Goal: Task Accomplishment & Management: Manage account settings

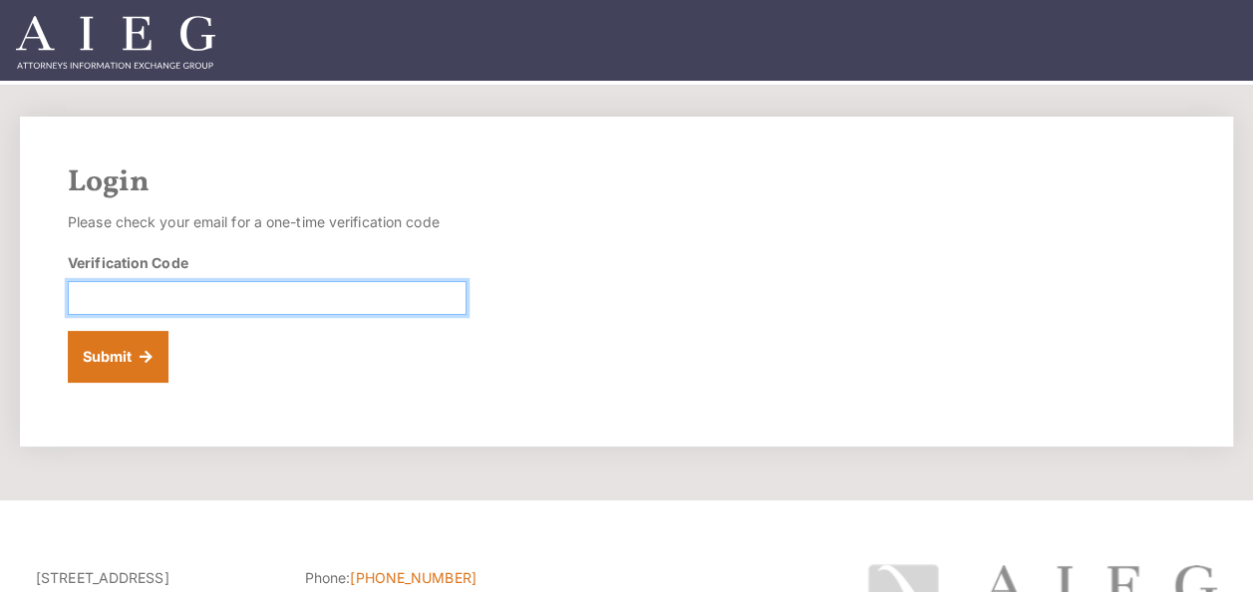
click at [133, 299] on input "Verification Code" at bounding box center [267, 298] width 399 height 34
paste input "866322"
type input "866322"
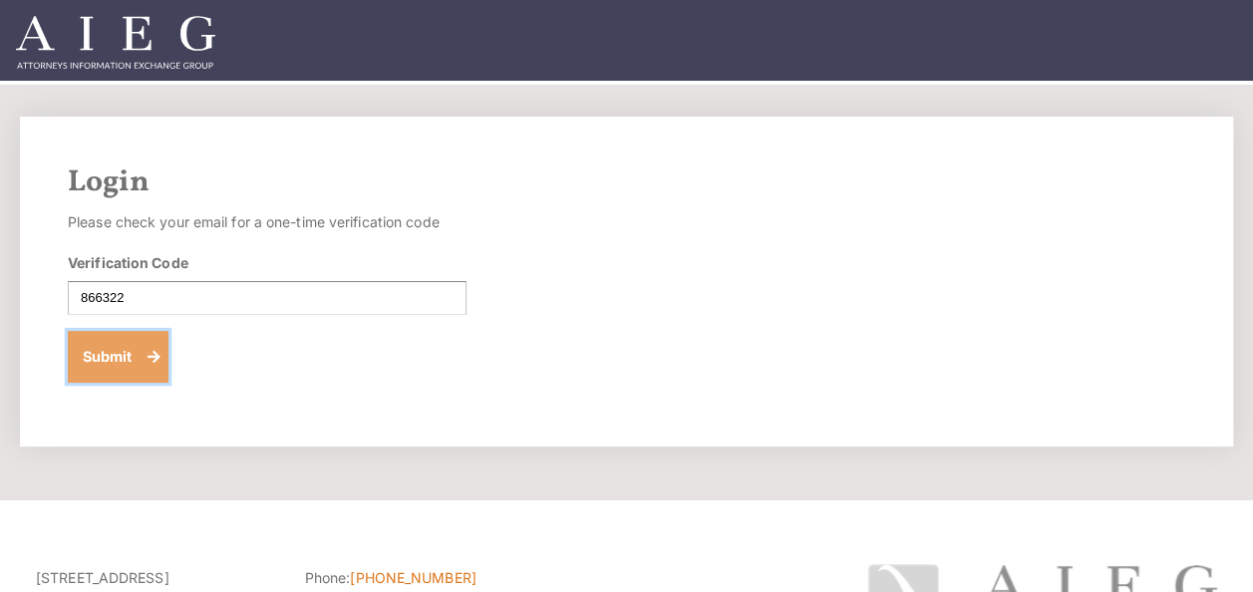
click at [94, 351] on button "Submit" at bounding box center [118, 357] width 101 height 52
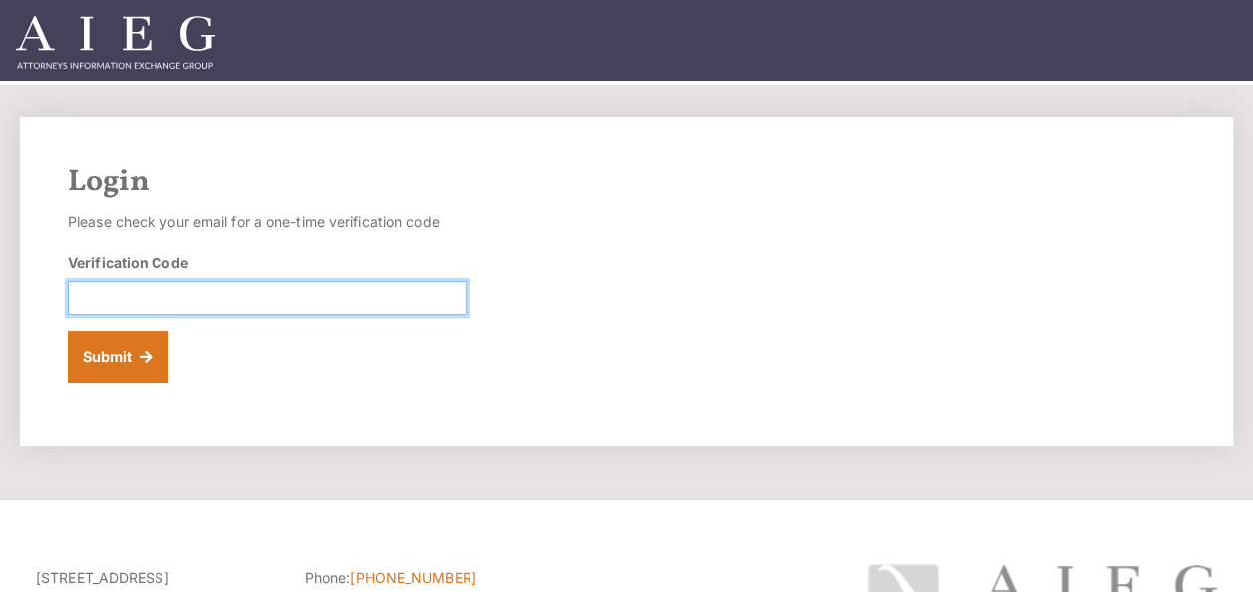
click at [179, 303] on input "Verification Code" at bounding box center [267, 298] width 399 height 34
click at [225, 293] on input "Verification Code" at bounding box center [267, 298] width 399 height 34
paste input "240996"
type input "240996"
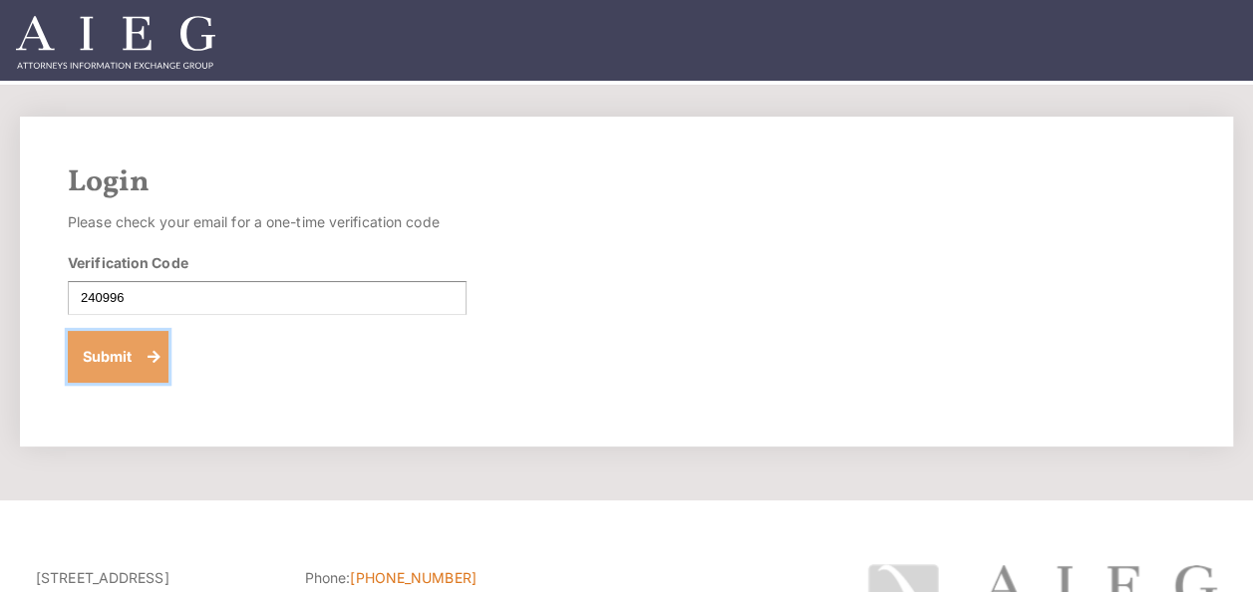
click at [107, 371] on button "Submit" at bounding box center [118, 357] width 101 height 52
